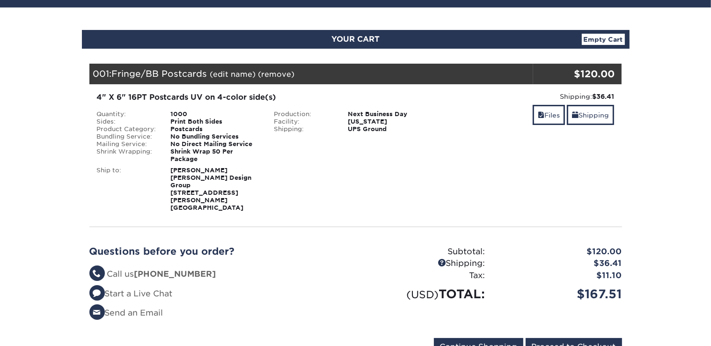
scroll to position [79, 0]
click at [591, 118] on link "Shipping" at bounding box center [590, 115] width 47 height 20
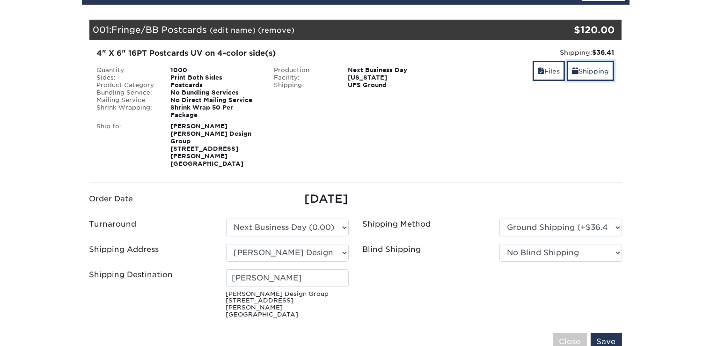
scroll to position [123, 0]
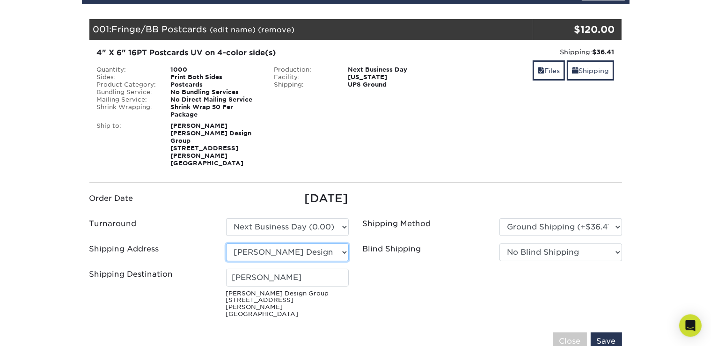
click at [226, 243] on select "Select One Andrea Dornbusch ARCE CLEANING At Home Tax Service Cal Electro, Inc …" at bounding box center [287, 252] width 123 height 18
select select "175998"
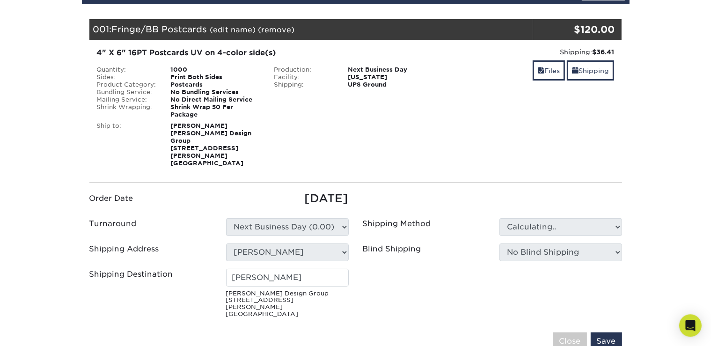
type input "Erin Horst"
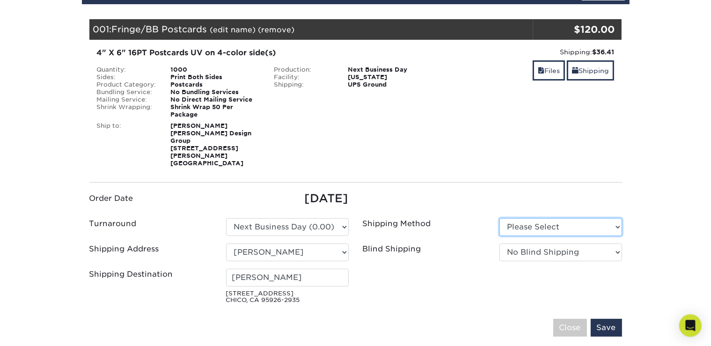
click at [499, 218] on select "Please Select Ground Shipping (+$26.73) 3 Day Shipping Service (+$38.75)" at bounding box center [560, 227] width 123 height 18
select select "03"
click option "Ground Shipping (+$26.73)" at bounding box center [0, 0] width 0 height 0
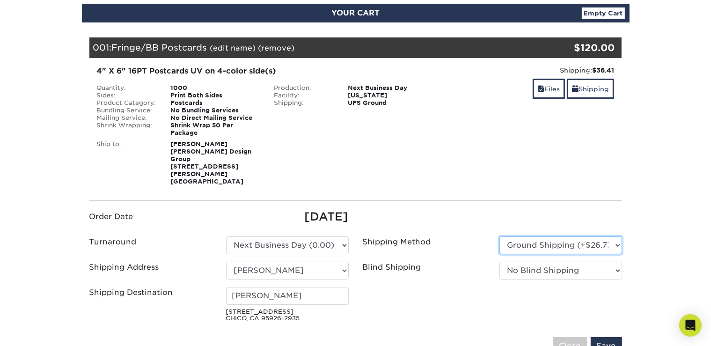
scroll to position [105, 0]
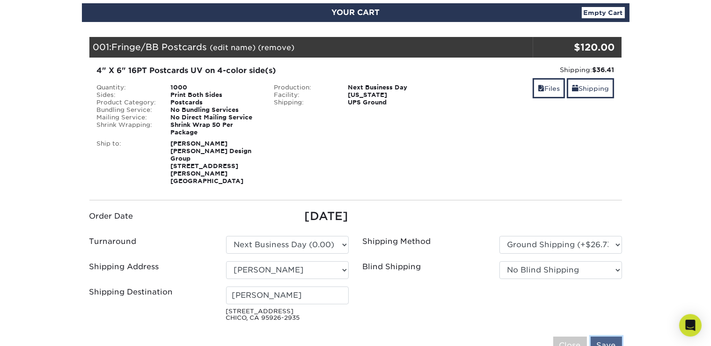
click at [608, 337] on input "Save" at bounding box center [606, 346] width 31 height 18
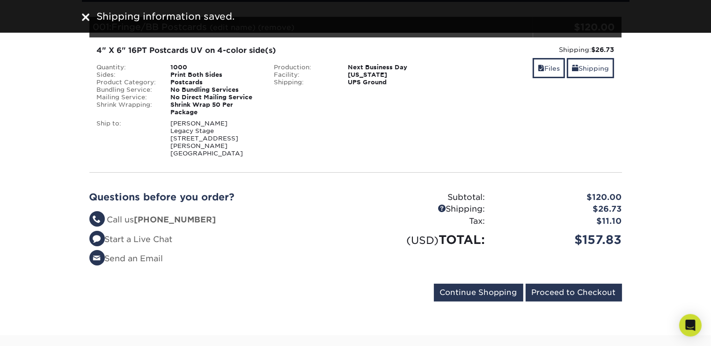
scroll to position [126, 0]
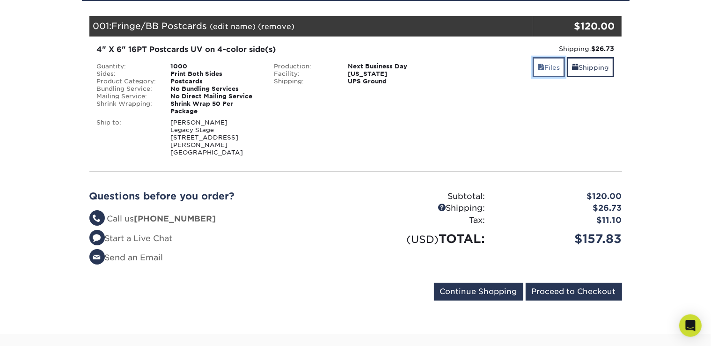
click at [542, 64] on span at bounding box center [541, 67] width 7 height 7
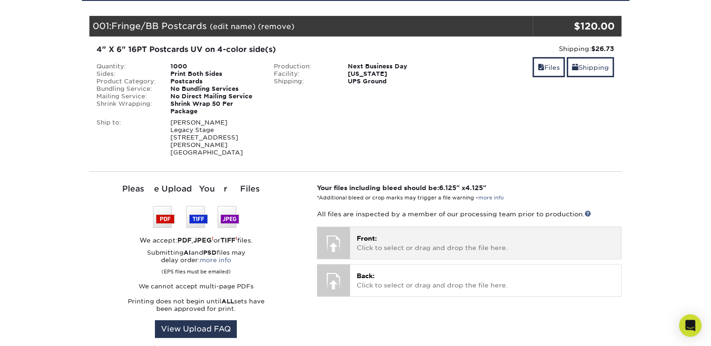
click at [389, 234] on p "Front: Click to select or drag and drop the file here." at bounding box center [486, 243] width 258 height 19
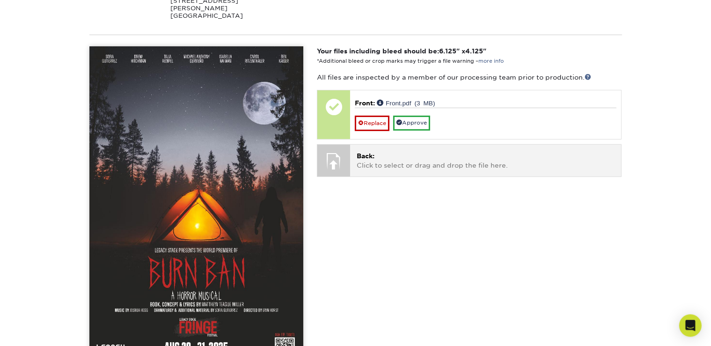
scroll to position [269, 0]
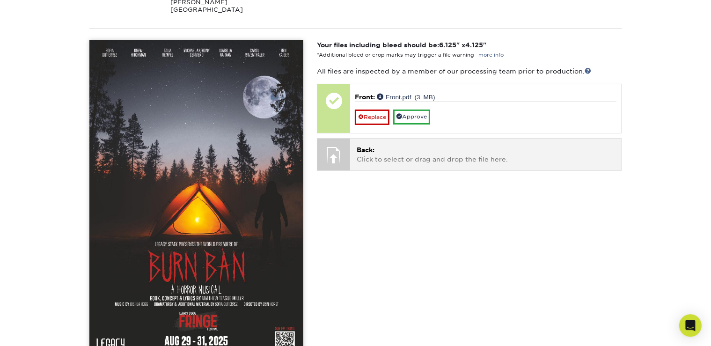
click at [388, 146] on p "Back: Click to select or drag and drop the file here." at bounding box center [486, 154] width 258 height 19
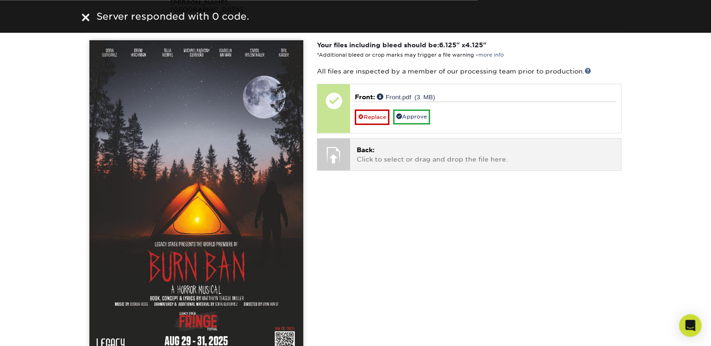
click at [336, 145] on div at bounding box center [333, 155] width 33 height 33
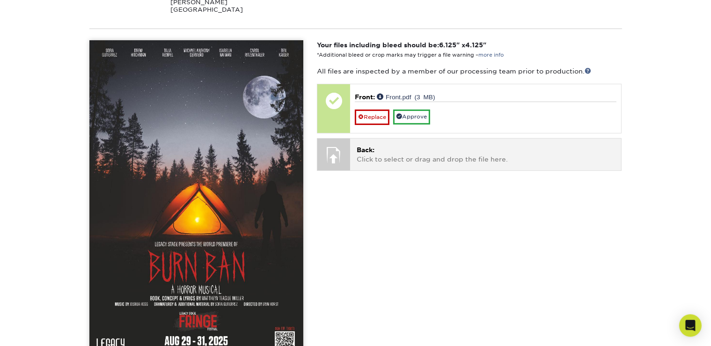
click at [363, 146] on span "Back:" at bounding box center [366, 149] width 18 height 7
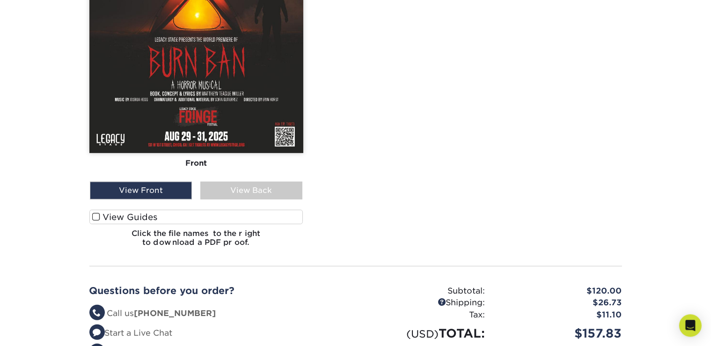
scroll to position [474, 0]
click at [98, 212] on span at bounding box center [96, 216] width 8 height 9
click at [0, 0] on input "View Guides" at bounding box center [0, 0] width 0 height 0
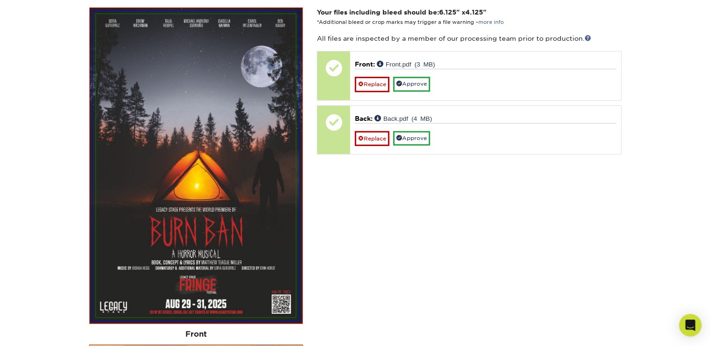
scroll to position [301, 0]
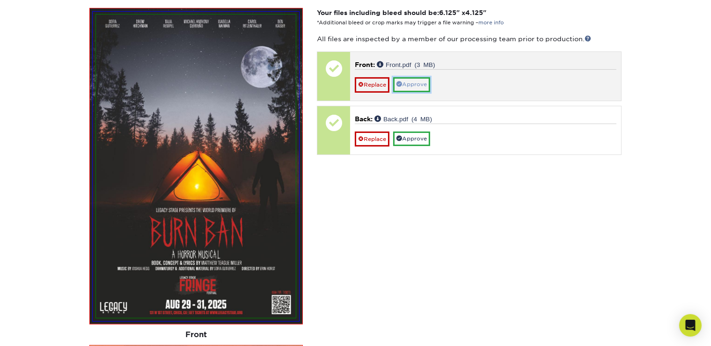
click at [416, 77] on link "Approve" at bounding box center [411, 84] width 37 height 15
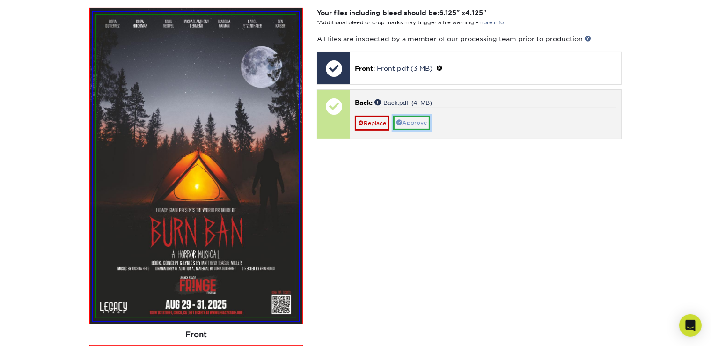
click at [409, 118] on link "Approve" at bounding box center [411, 123] width 37 height 15
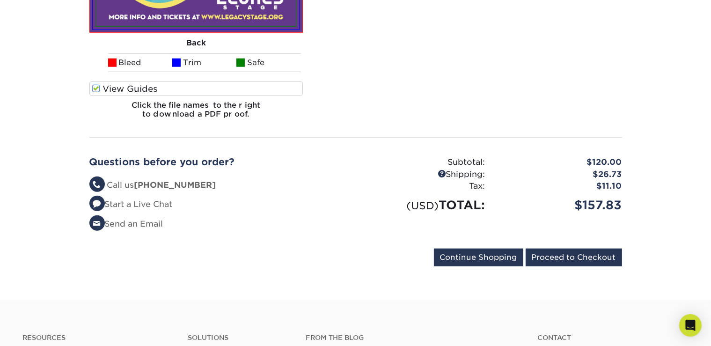
scroll to position [934, 0]
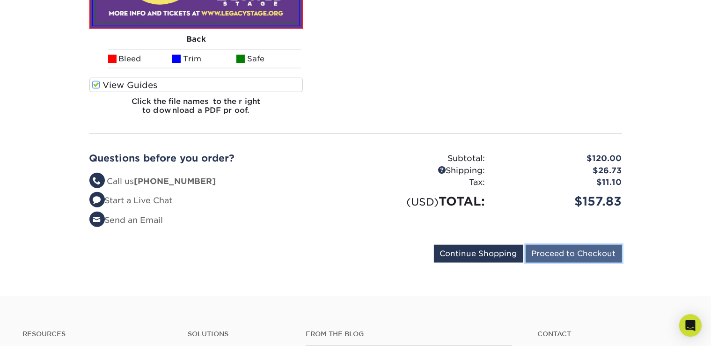
click at [580, 252] on input "Proceed to Checkout" at bounding box center [574, 254] width 96 height 18
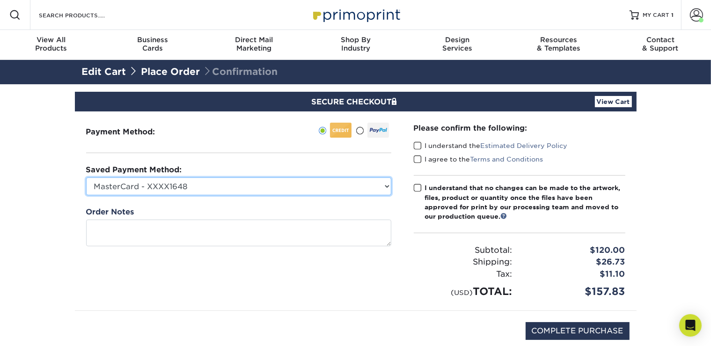
select select "69281"
click option "Visa - XXXX8792" at bounding box center [0, 0] width 0 height 0
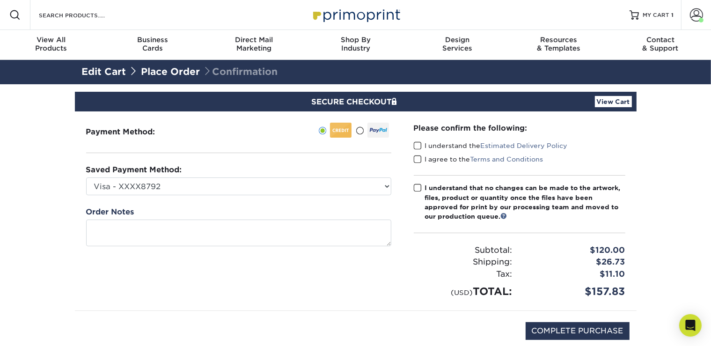
click at [417, 145] on span at bounding box center [418, 145] width 8 height 9
click at [0, 0] on input "I understand the Estimated Delivery Policy" at bounding box center [0, 0] width 0 height 0
click at [418, 158] on span at bounding box center [418, 159] width 8 height 9
click at [0, 0] on input "I agree to the Terms and Conditions" at bounding box center [0, 0] width 0 height 0
click at [418, 189] on span at bounding box center [418, 188] width 8 height 9
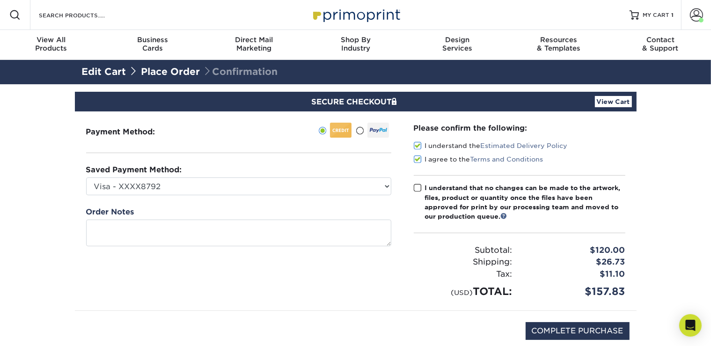
click at [0, 0] on input "I understand that no changes can be made to the artwork, files, product or quan…" at bounding box center [0, 0] width 0 height 0
click at [583, 330] on input "COMPLETE PURCHASE" at bounding box center [578, 331] width 104 height 18
type input "PROCESSING, PLEASE WAIT..."
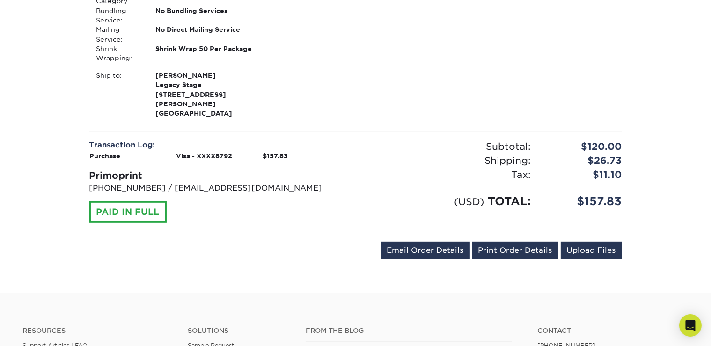
scroll to position [335, 0]
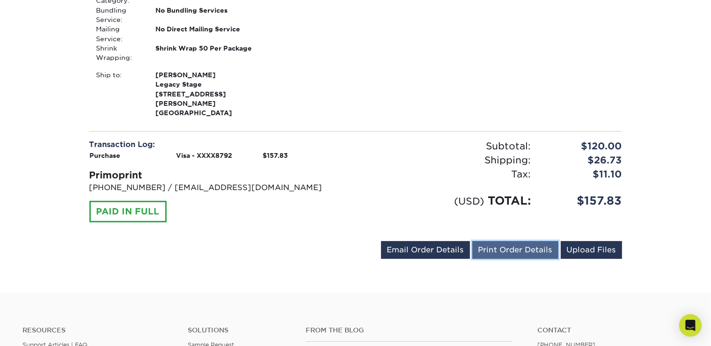
click at [504, 242] on link "Print Order Details" at bounding box center [515, 250] width 86 height 18
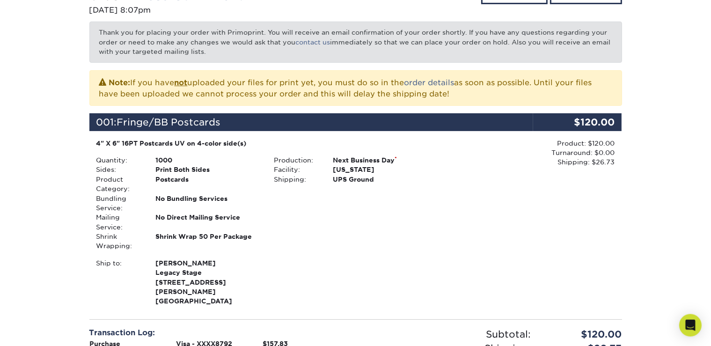
scroll to position [0, 0]
